Goal: Use online tool/utility: Use online tool/utility

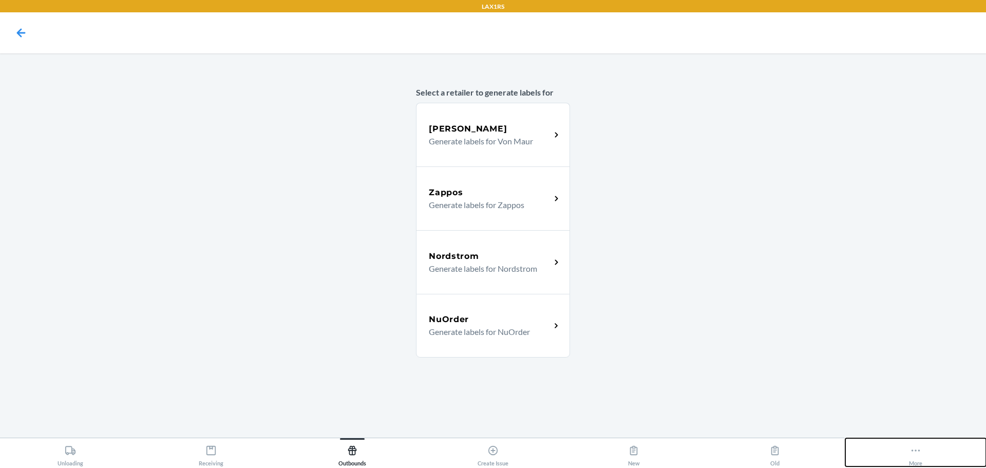
click at [892, 448] on button "More" at bounding box center [915, 452] width 141 height 28
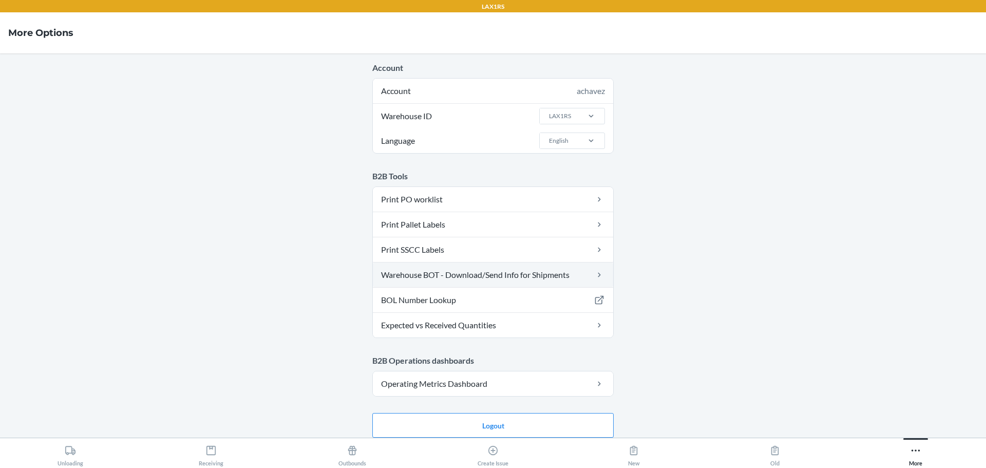
click at [455, 271] on link "Warehouse BOT - Download/Send Info for Shipments" at bounding box center [493, 274] width 240 height 25
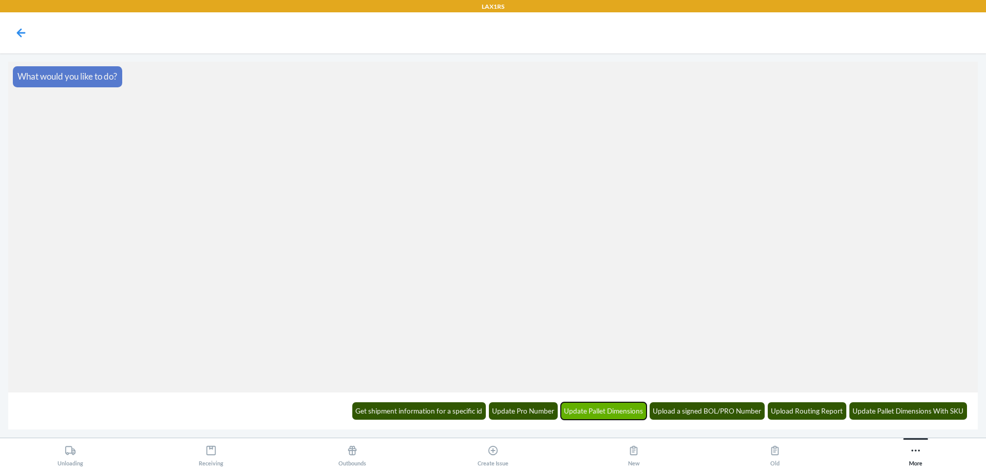
click at [620, 407] on button "Update Pallet Dimensions" at bounding box center [604, 410] width 86 height 17
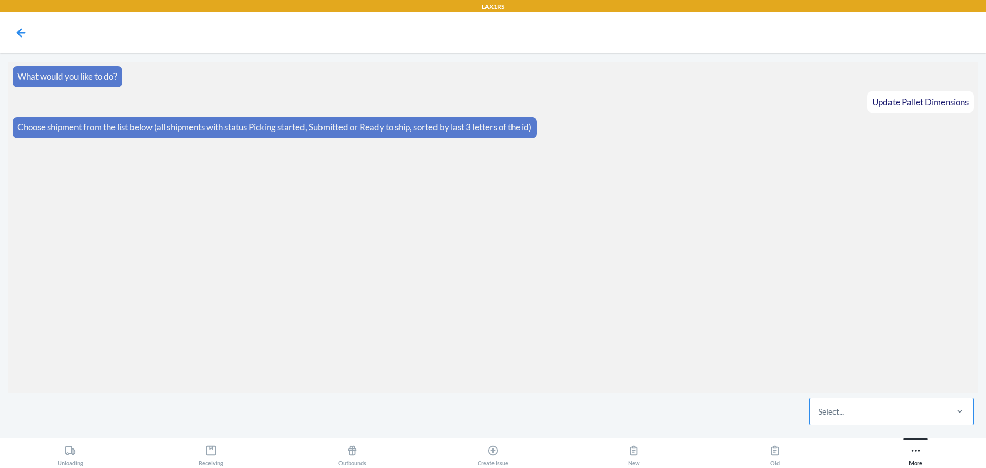
click at [864, 413] on div "Select..." at bounding box center [878, 411] width 137 height 27
click at [819, 413] on input "Select..." at bounding box center [818, 411] width 1 height 12
type input "p00c"
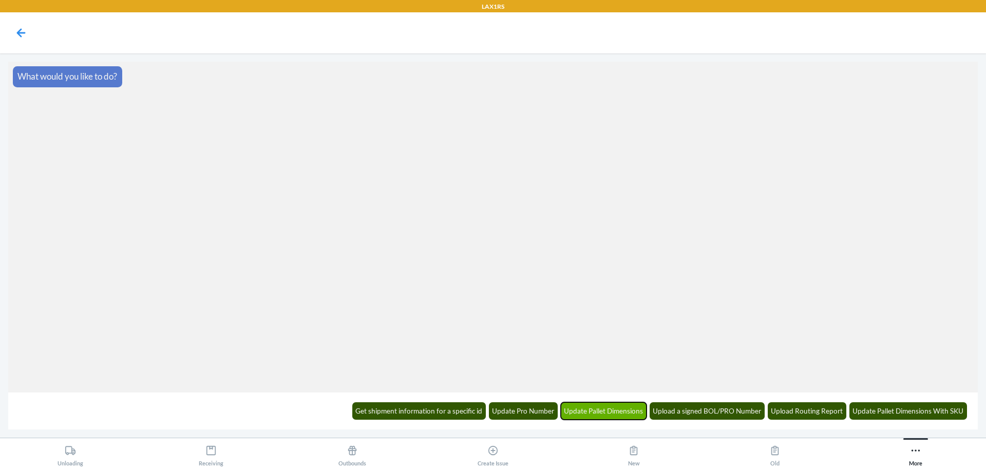
click at [613, 403] on button "Update Pallet Dimensions" at bounding box center [604, 410] width 86 height 17
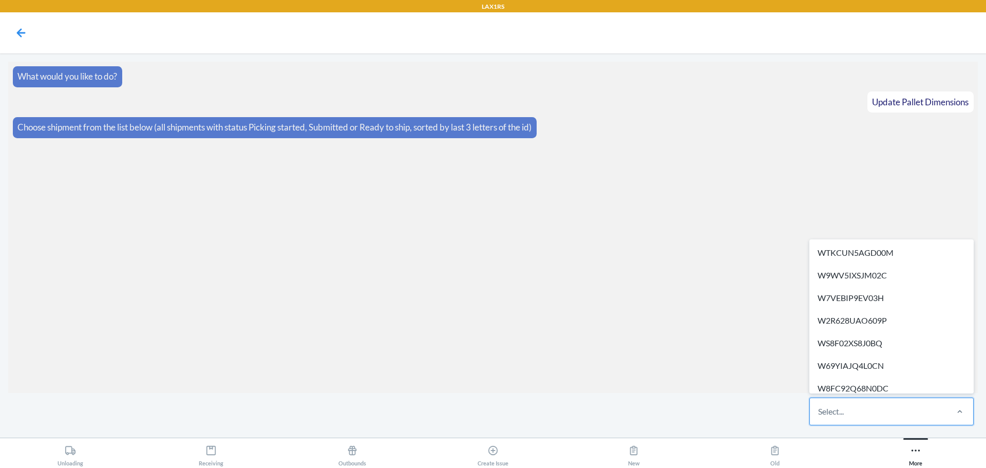
click at [884, 417] on div "Select..." at bounding box center [878, 411] width 137 height 27
click at [819, 417] on input "option WTKCUN5AGD00M focused, 1 of 345. 345 results available. Use Up and Down …" at bounding box center [818, 411] width 1 height 12
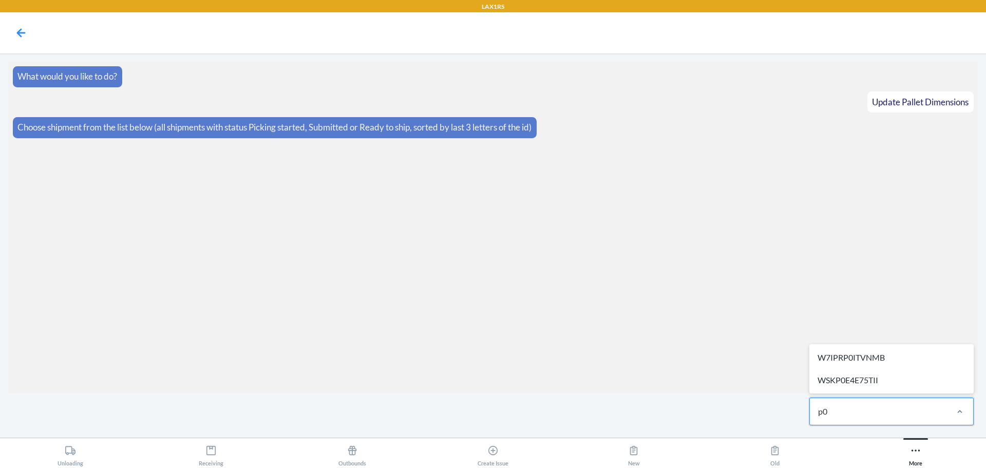
type input "p"
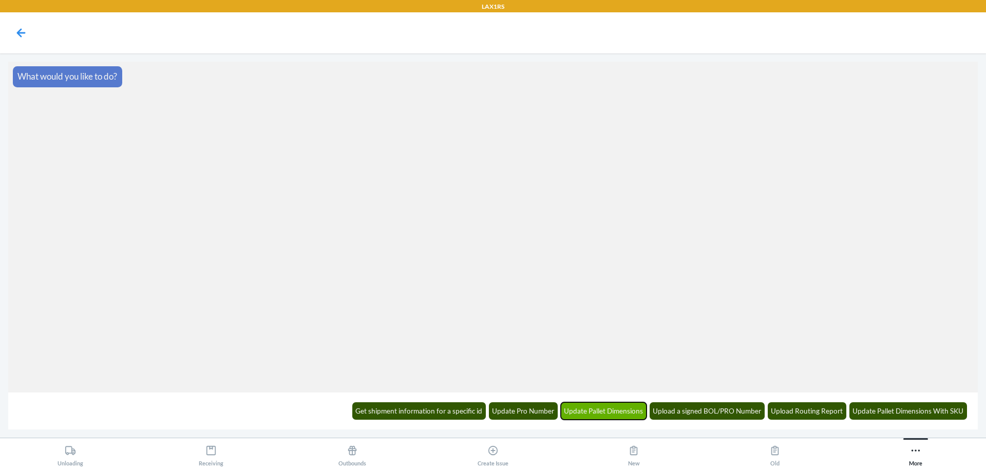
click at [617, 418] on button "Update Pallet Dimensions" at bounding box center [604, 410] width 86 height 17
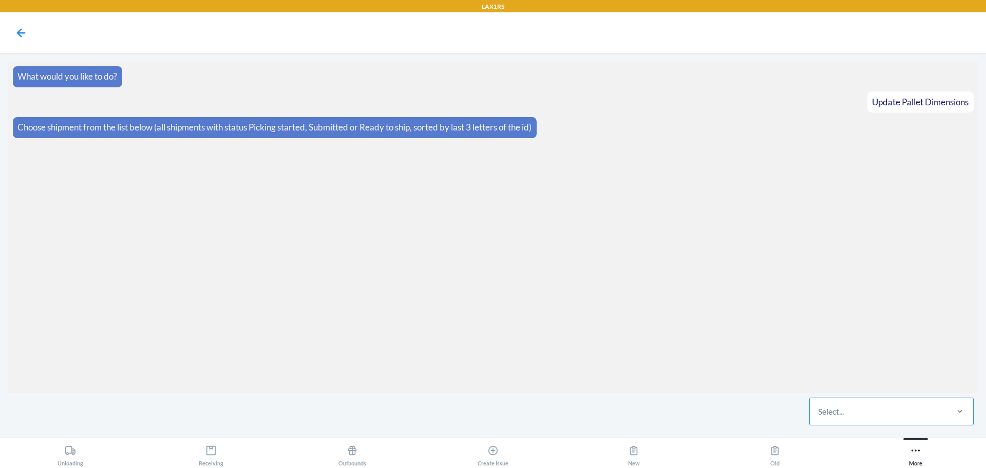
click at [846, 420] on div "Select..." at bounding box center [878, 411] width 137 height 27
click at [819, 418] on input "Select..." at bounding box center [818, 411] width 1 height 12
type input "p"
